Goal: Task Accomplishment & Management: Manage account settings

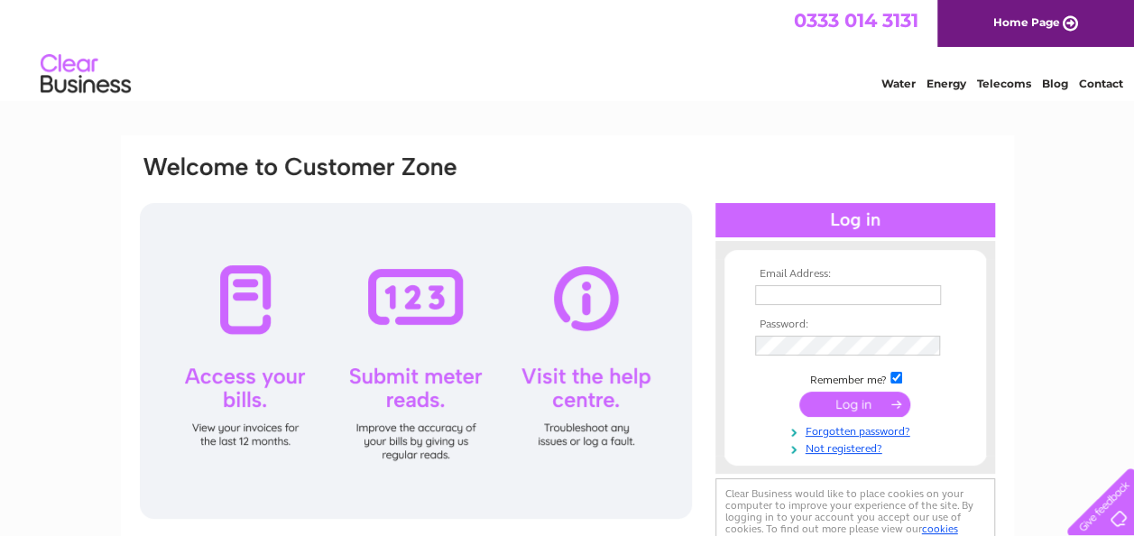
type input "[EMAIL_ADDRESS][DOMAIN_NAME]"
click at [850, 404] on input "submit" at bounding box center [854, 404] width 111 height 25
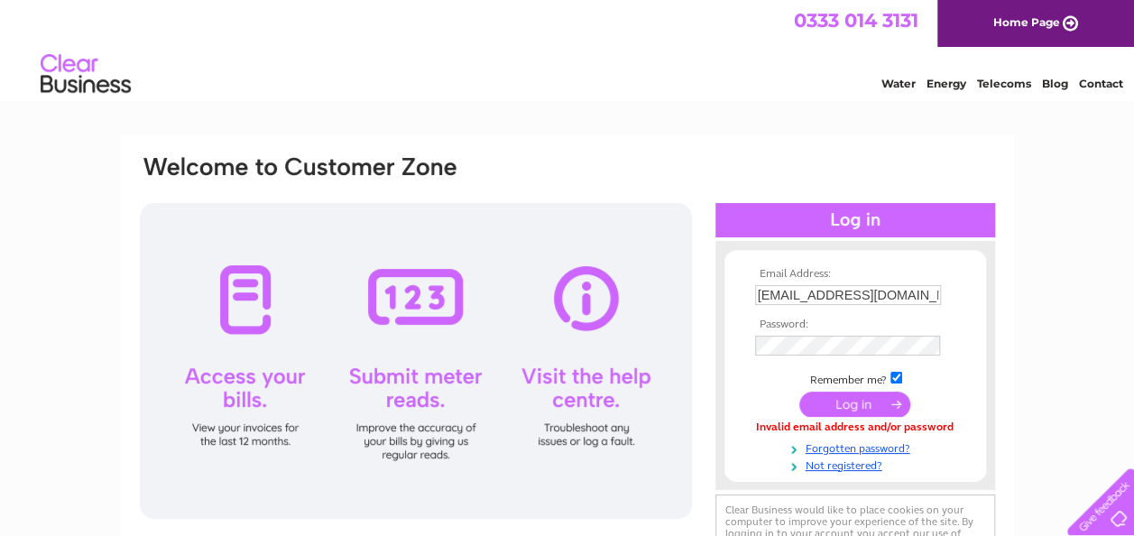
click at [850, 404] on input "submit" at bounding box center [854, 404] width 111 height 25
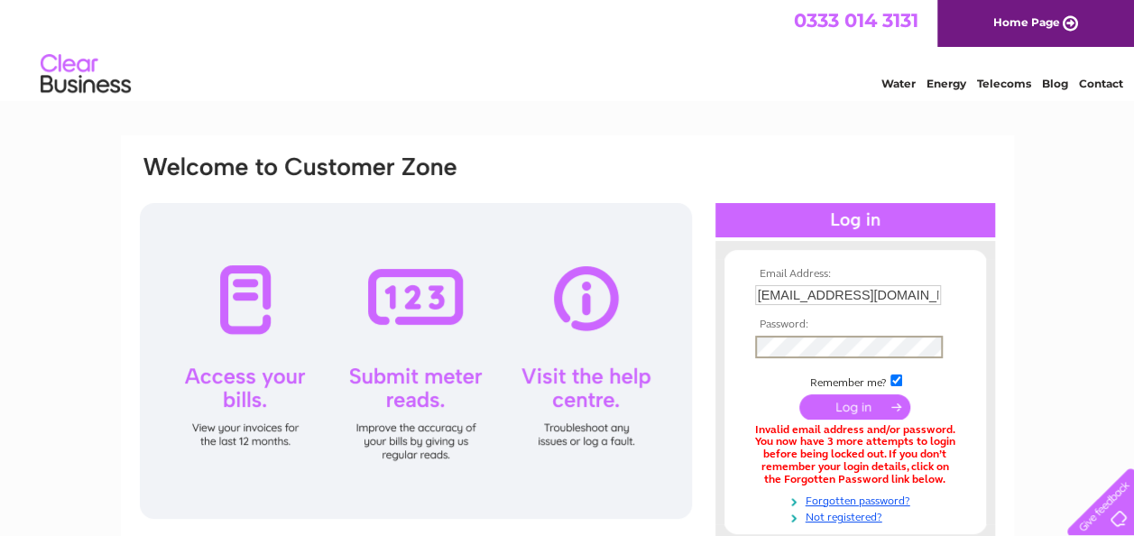
click at [746, 337] on form "Email Address: emturner4@aol.com Password:" at bounding box center [855, 396] width 262 height 256
click at [858, 406] on input "submit" at bounding box center [854, 406] width 111 height 25
click at [736, 330] on form "Email Address: emturner4@aol.com Password:" at bounding box center [855, 396] width 262 height 256
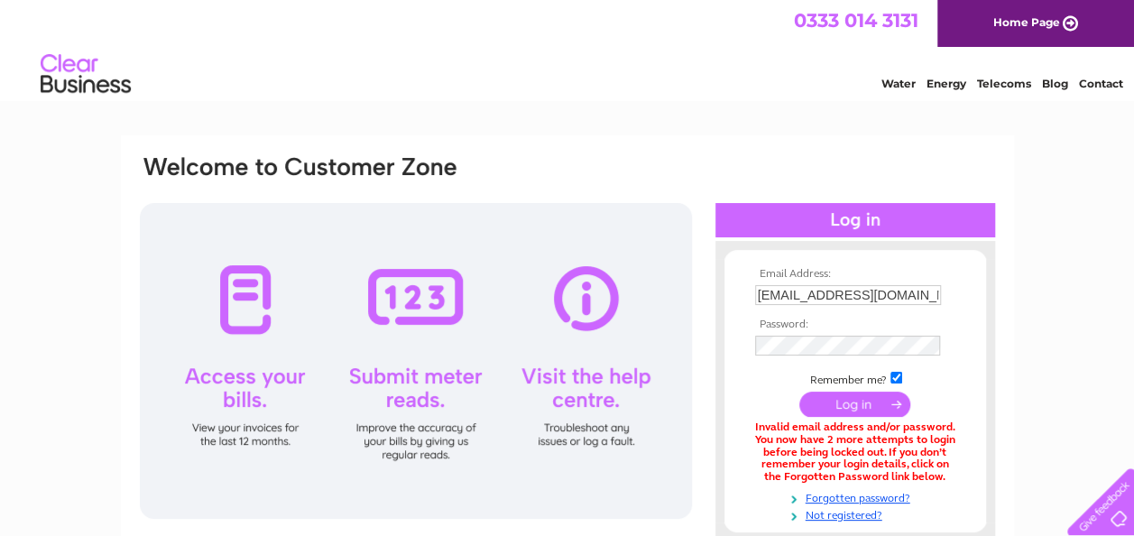
click at [854, 411] on input "submit" at bounding box center [854, 404] width 111 height 25
click at [888, 494] on link "Forgotten password?" at bounding box center [857, 496] width 205 height 17
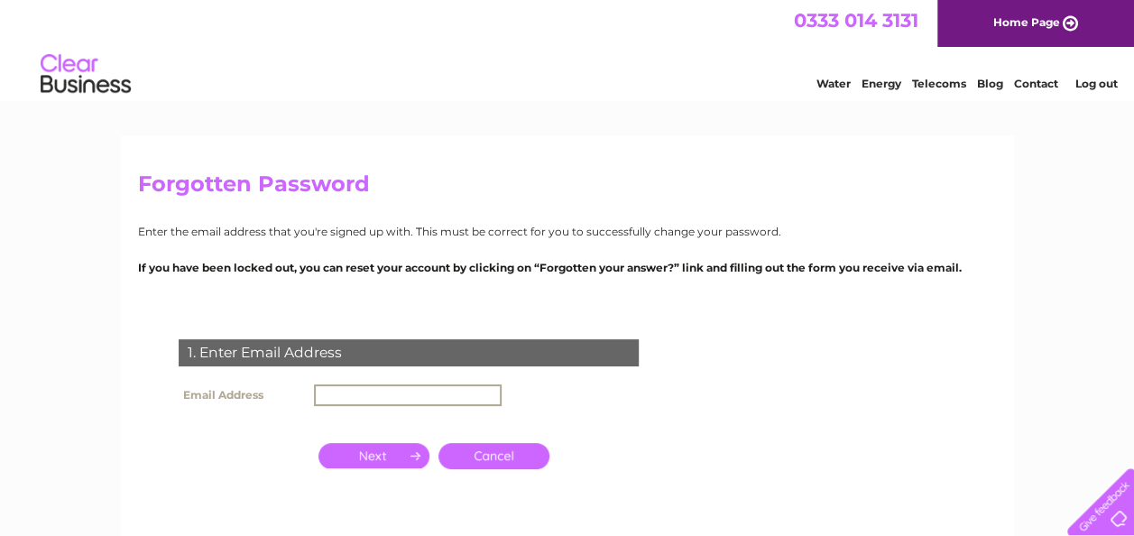
click at [330, 391] on input "text" at bounding box center [408, 395] width 188 height 22
type input "emturner4@aol.com"
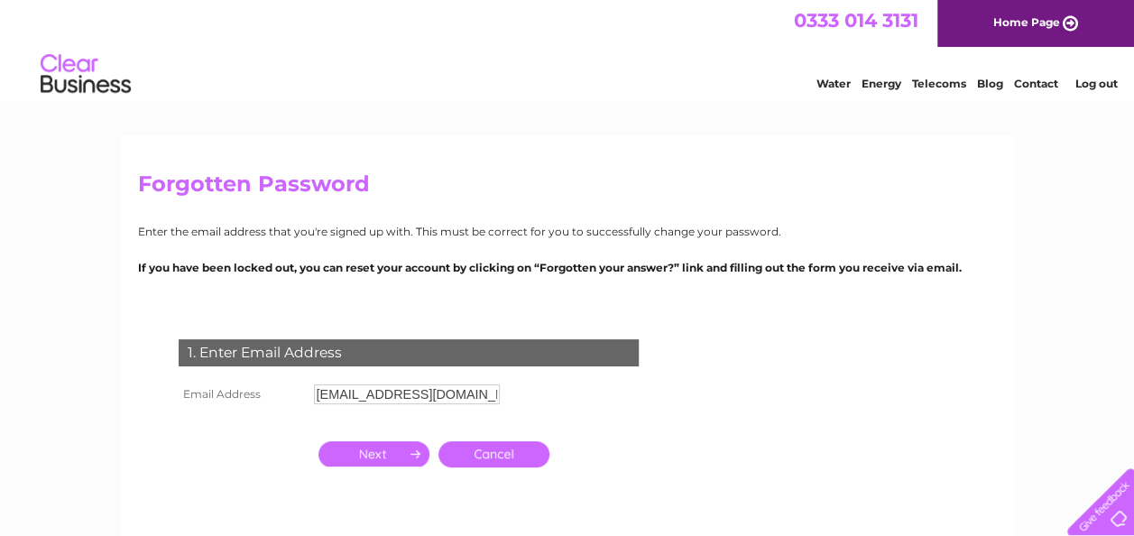
click at [400, 458] on input "button" at bounding box center [373, 453] width 111 height 25
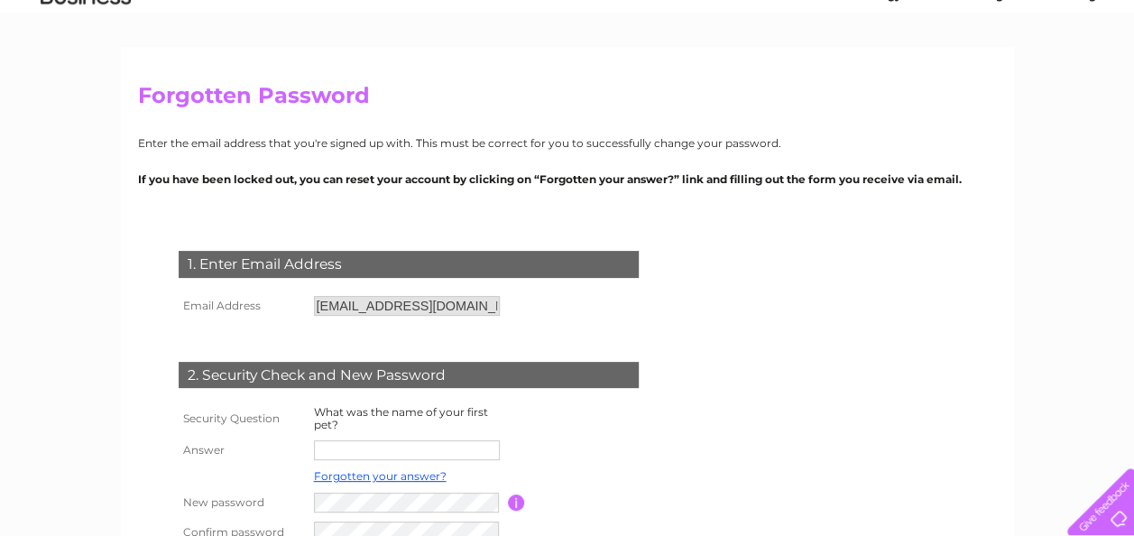
scroll to position [180, 0]
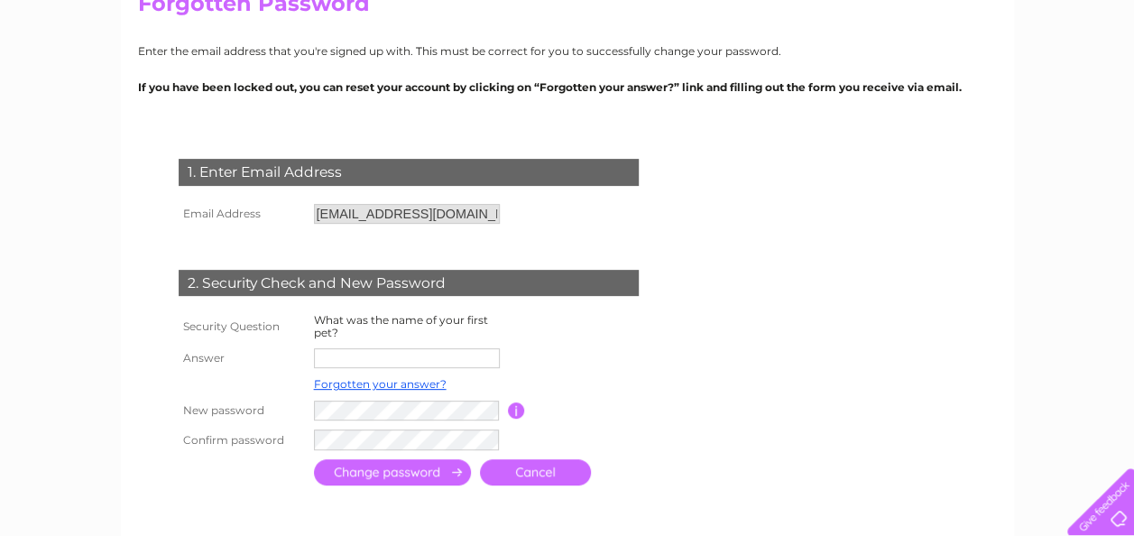
click at [332, 357] on input "text" at bounding box center [407, 358] width 186 height 20
click at [563, 359] on td at bounding box center [588, 358] width 161 height 29
click at [420, 383] on link "Forgotten your answer?" at bounding box center [380, 384] width 133 height 14
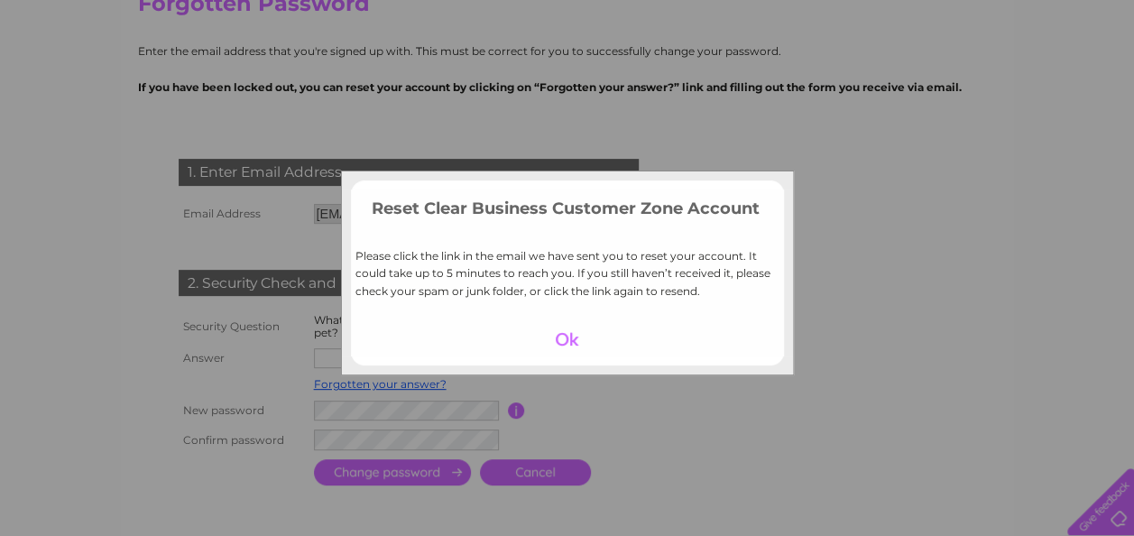
click at [558, 337] on div at bounding box center [567, 339] width 111 height 25
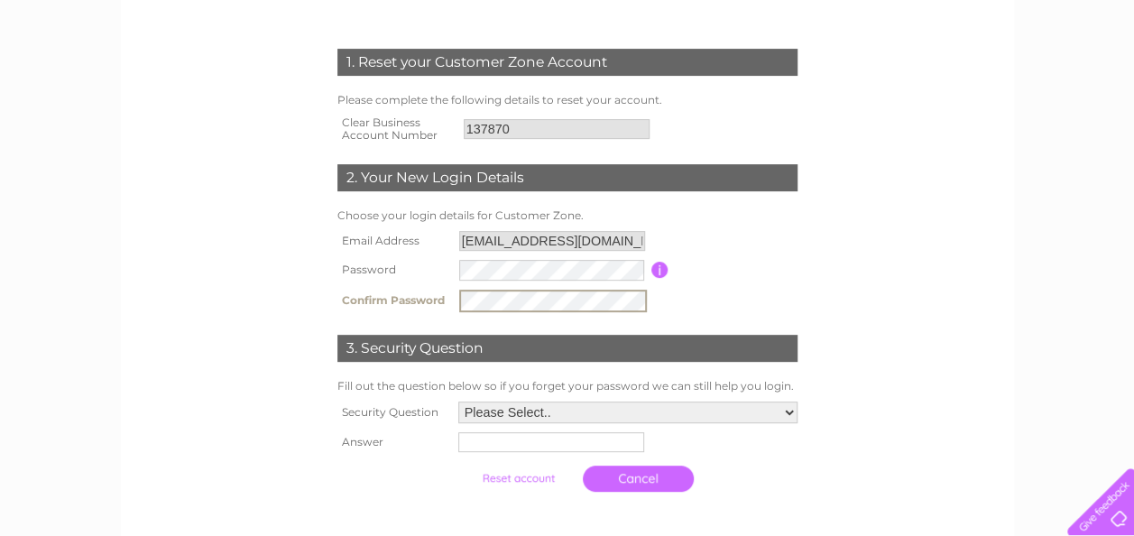
scroll to position [271, 0]
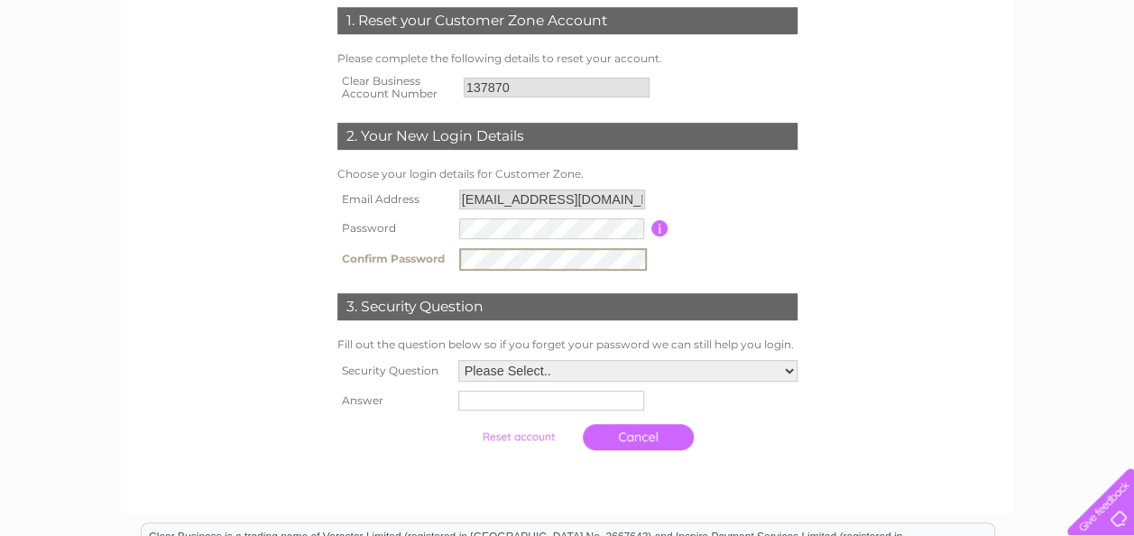
click at [788, 368] on select "Please Select.. In what town or city was your first job? In what town or city d…" at bounding box center [627, 371] width 339 height 22
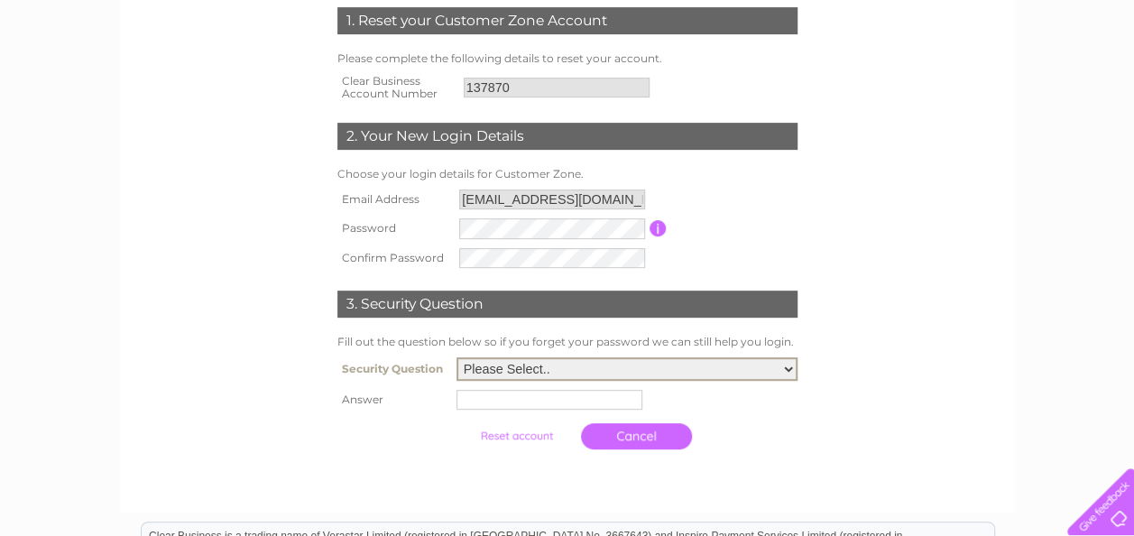
select select "2"
click at [456, 359] on select "Please Select.. In what town or city was your first job? In what town or city d…" at bounding box center [626, 368] width 341 height 23
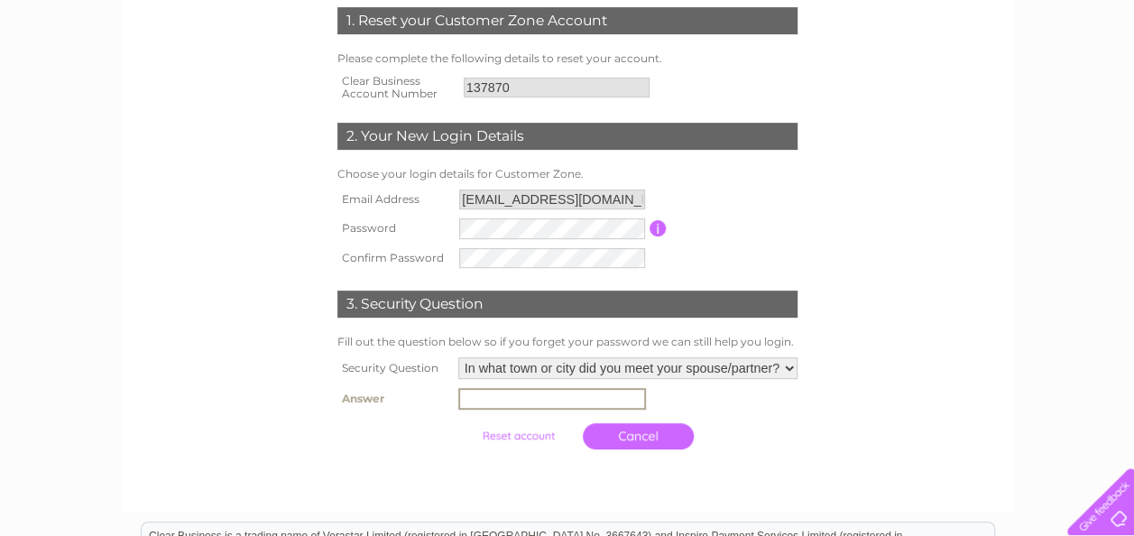
click at [525, 401] on input "text" at bounding box center [552, 399] width 188 height 22
type input "Leiston"
click at [521, 437] on input "submit" at bounding box center [518, 433] width 111 height 25
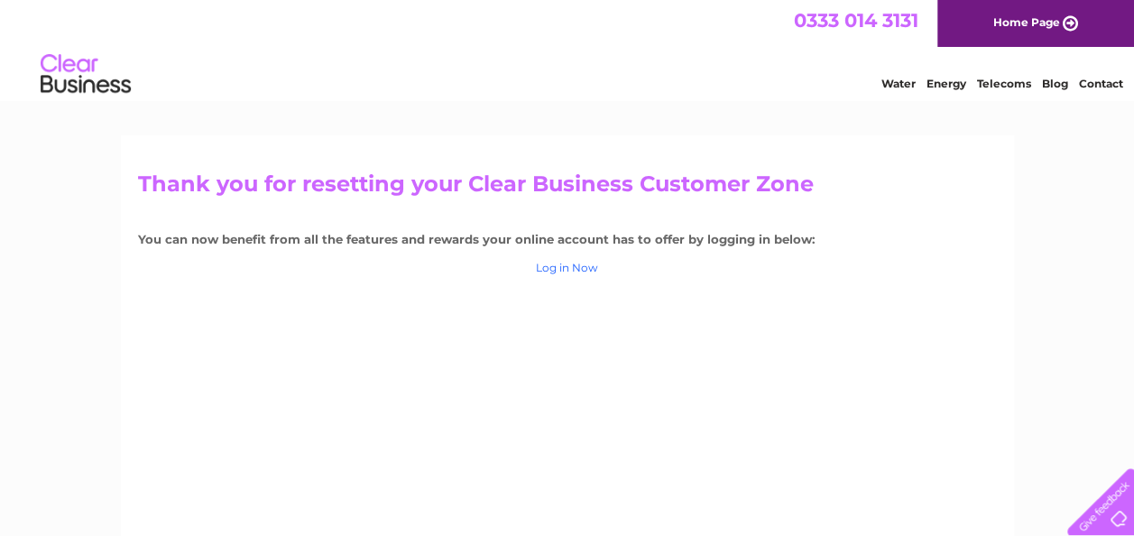
click at [562, 269] on link "Log in Now" at bounding box center [567, 268] width 62 height 14
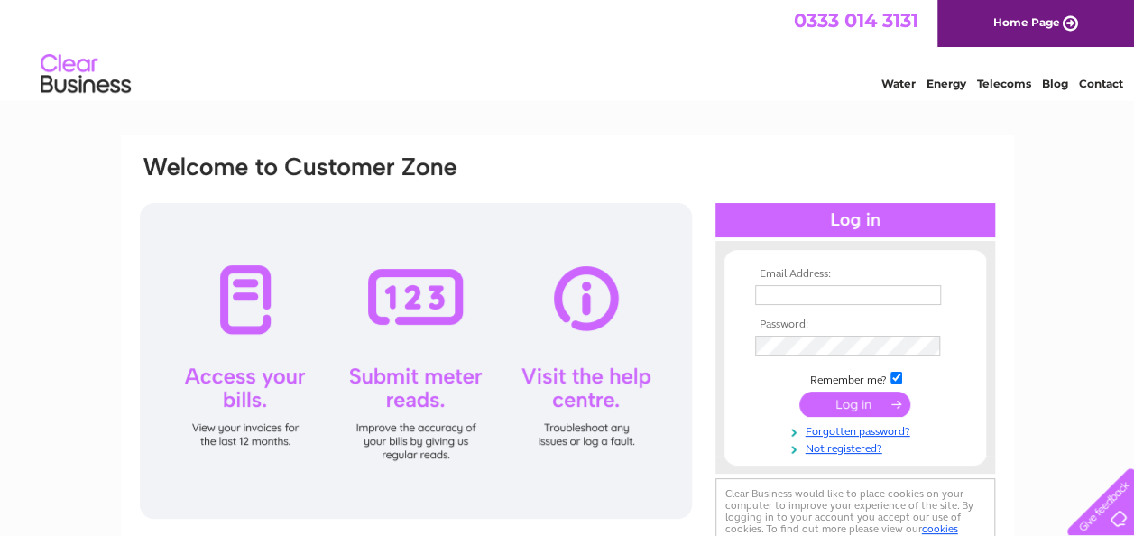
type input "[EMAIL_ADDRESS][DOMAIN_NAME]"
click at [816, 404] on input "submit" at bounding box center [854, 404] width 111 height 25
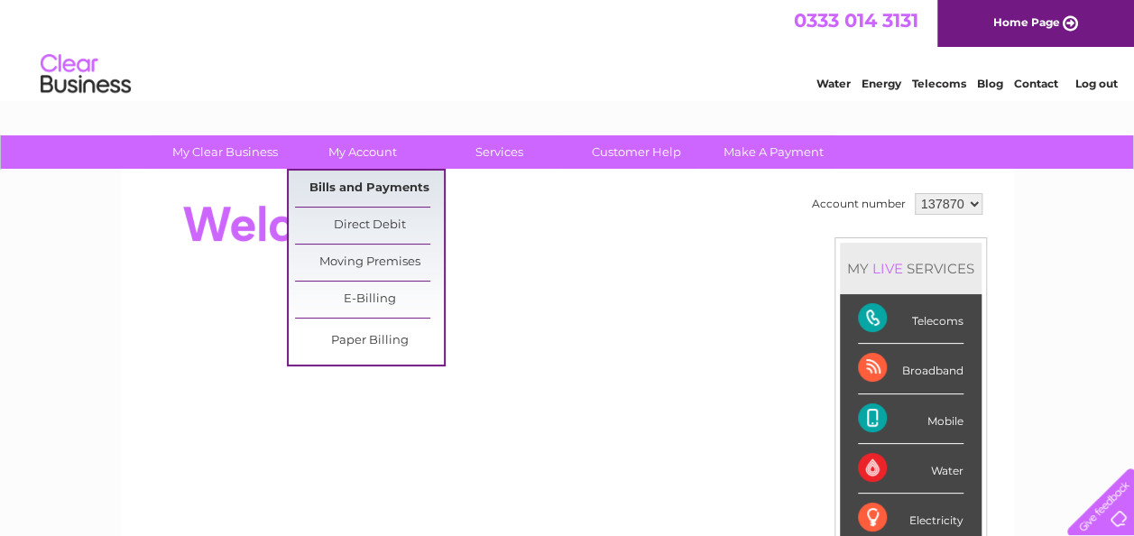
click at [356, 184] on link "Bills and Payments" at bounding box center [369, 189] width 149 height 36
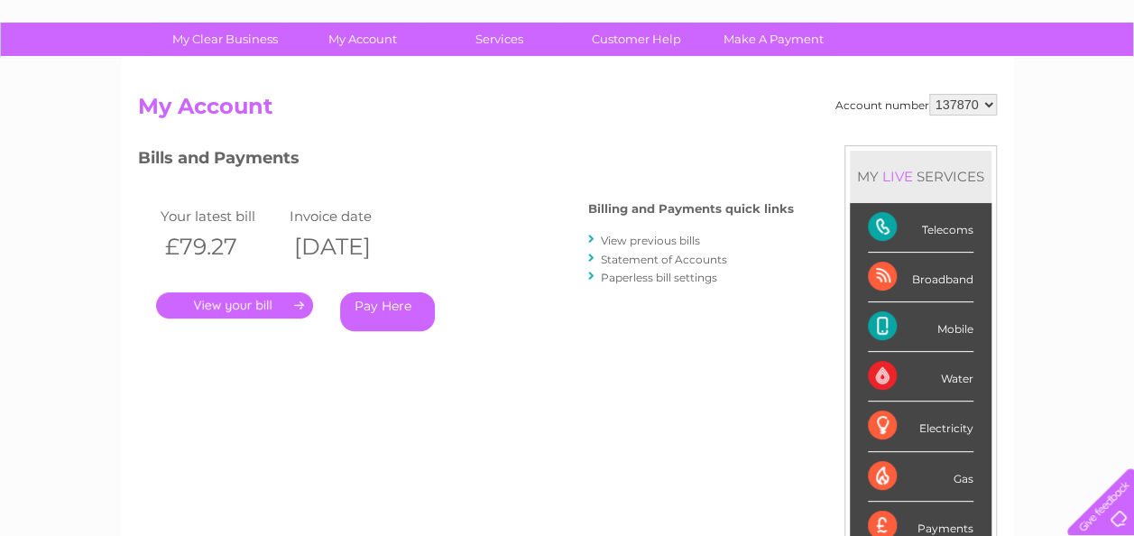
scroll to position [90, 0]
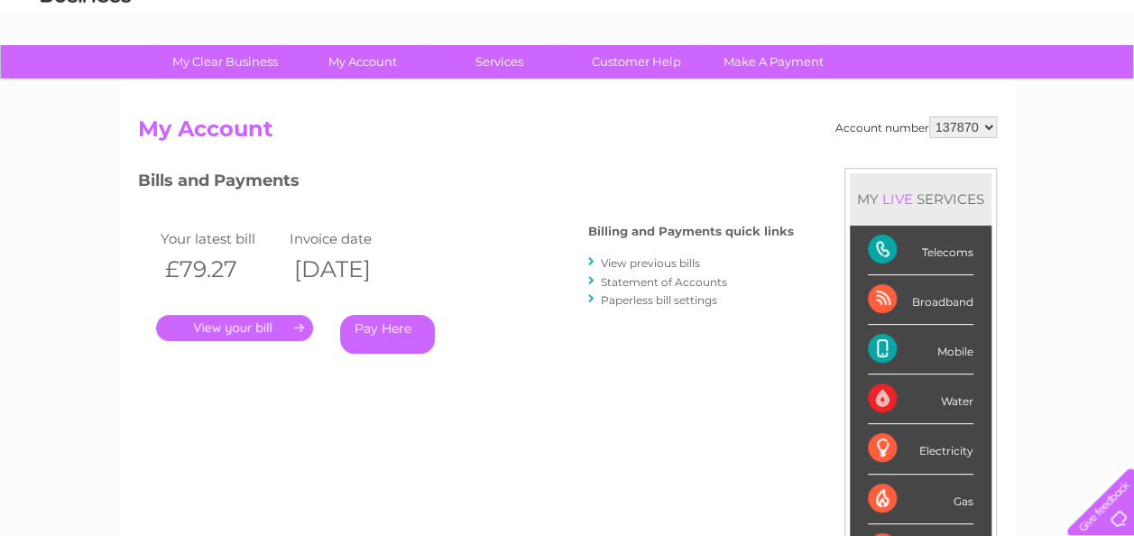
click at [682, 264] on link "View previous bills" at bounding box center [650, 263] width 99 height 14
